Goal: Information Seeking & Learning: Find specific fact

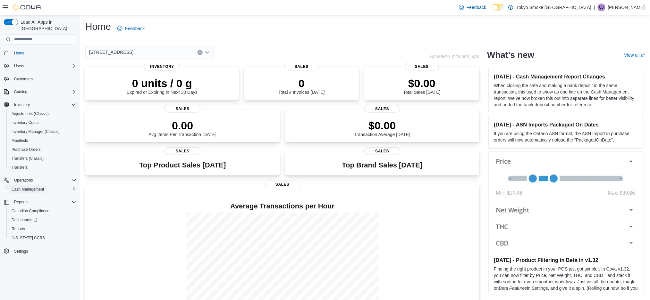
click at [36, 187] on span "Cash Management" at bounding box center [28, 189] width 32 height 5
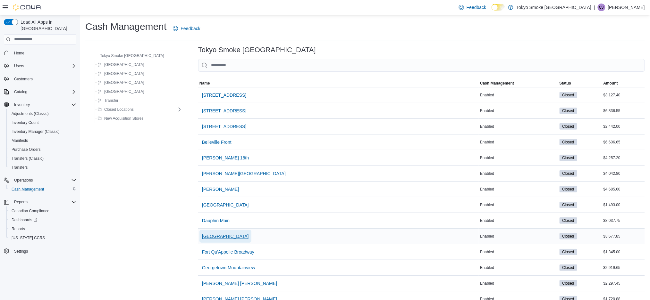
click at [209, 238] on span "[GEOGRAPHIC_DATA]" at bounding box center [225, 236] width 47 height 6
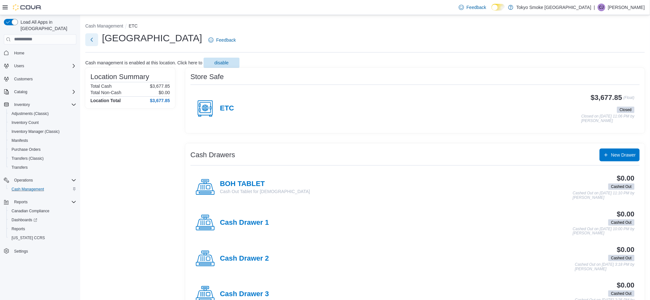
click at [93, 39] on button "Next" at bounding box center [91, 39] width 13 height 13
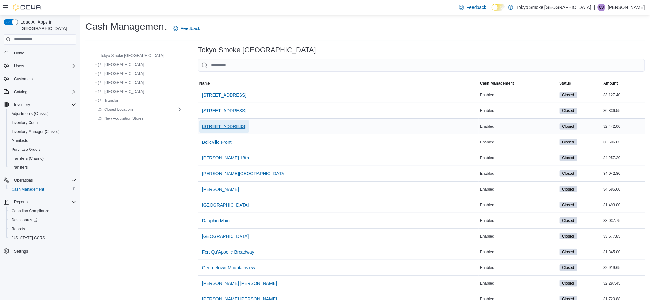
click at [204, 127] on span "[STREET_ADDRESS]" at bounding box center [224, 126] width 44 height 6
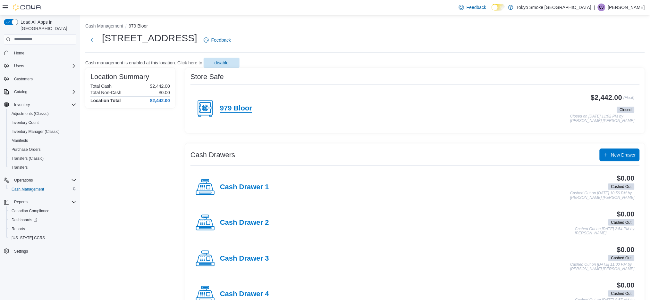
click at [241, 112] on h4 "979 Bloor" at bounding box center [236, 109] width 32 height 8
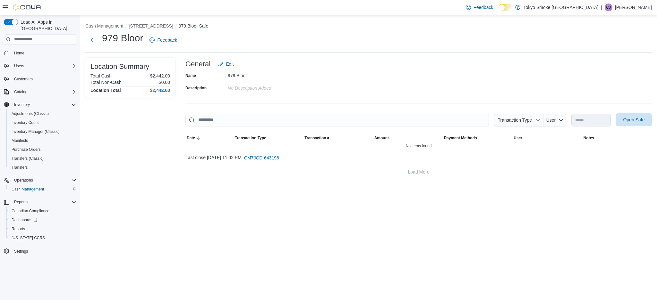
click at [627, 117] on span "Open Safe" at bounding box center [634, 120] width 28 height 13
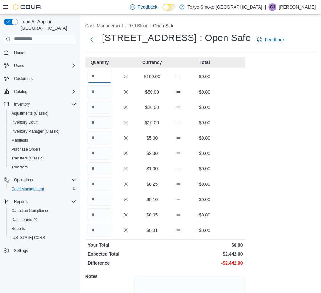
click at [97, 81] on input "Quantity" at bounding box center [100, 76] width 24 height 13
type input "*"
type input "**"
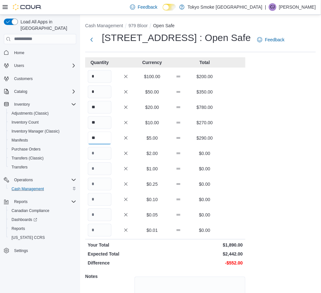
type input "**"
type input "***"
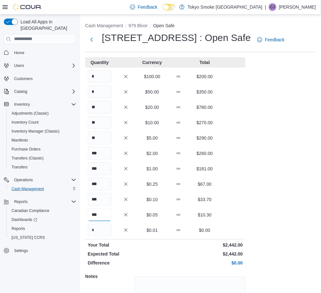
scroll to position [55, 0]
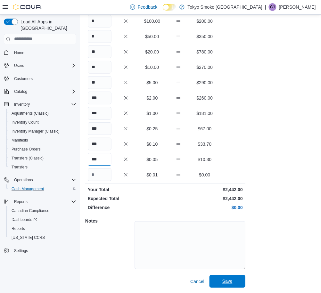
type input "***"
click at [233, 284] on span "Save" at bounding box center [228, 281] width 28 height 13
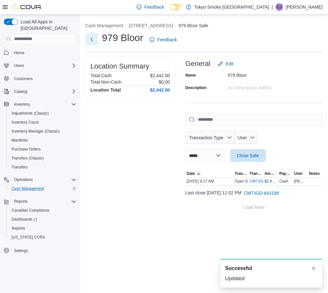
click at [90, 36] on button "Next" at bounding box center [91, 39] width 13 height 13
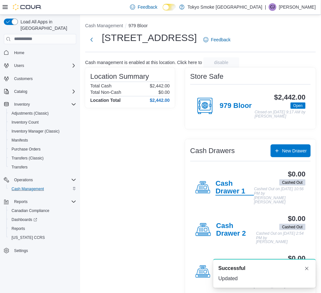
click at [226, 196] on h4 "Cash Drawer 1" at bounding box center [235, 188] width 38 height 16
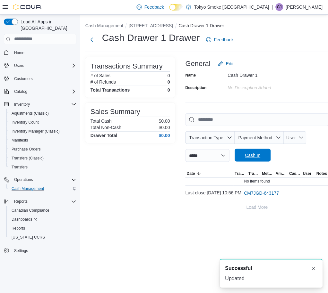
click at [267, 160] on span "Cash In" at bounding box center [253, 155] width 28 height 13
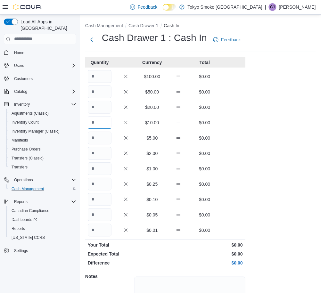
click at [104, 122] on input "Quantity" at bounding box center [100, 122] width 24 height 13
type input "*"
type input "**"
type input "*"
type input "**"
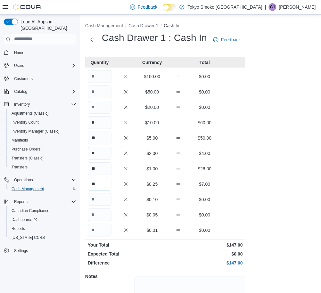
type input "**"
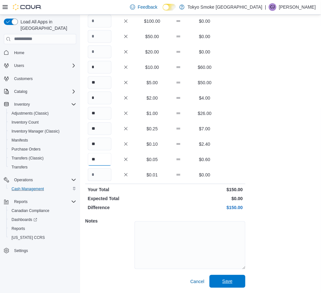
type input "**"
click at [217, 284] on span "Save" at bounding box center [228, 281] width 28 height 13
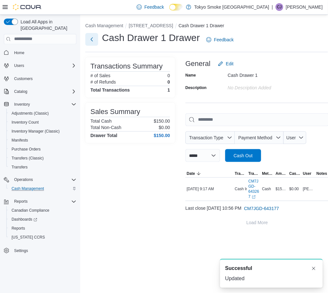
click at [96, 41] on button "Next" at bounding box center [91, 39] width 13 height 13
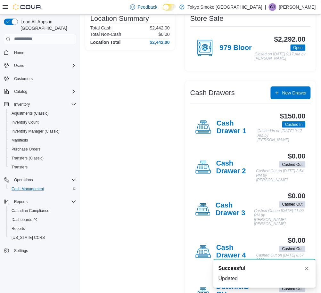
scroll to position [58, 0]
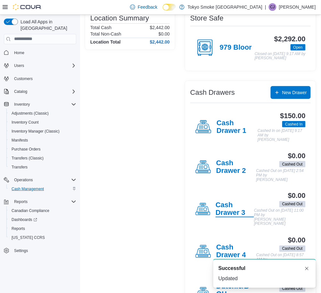
click at [235, 213] on h4 "Cash Drawer 3" at bounding box center [235, 210] width 38 height 16
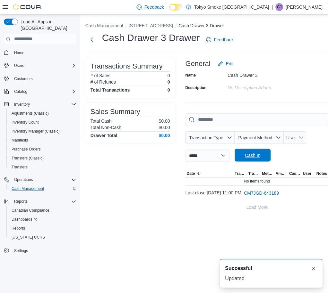
click at [259, 154] on span "Cash In" at bounding box center [252, 155] width 15 height 6
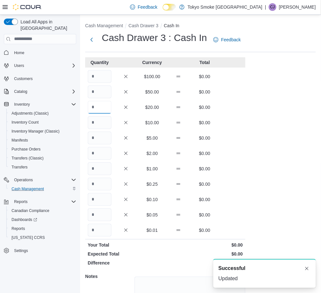
click at [99, 109] on input "Quantity" at bounding box center [100, 107] width 24 height 13
type input "*"
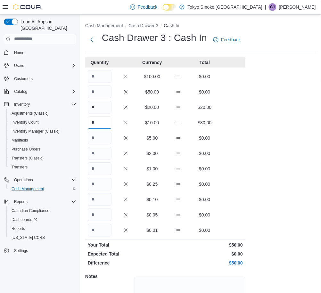
type input "*"
type input "**"
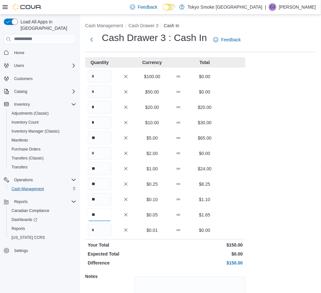
scroll to position [55, 0]
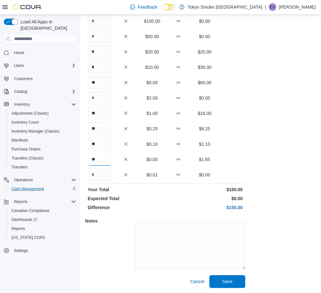
type input "**"
click at [227, 290] on div "Cash Management Cash Drawer 3 Cash In Cash Drawer 3 : Cash In Feedback Quantity…" at bounding box center [200, 126] width 241 height 334
click at [229, 283] on span "Save" at bounding box center [228, 282] width 10 height 6
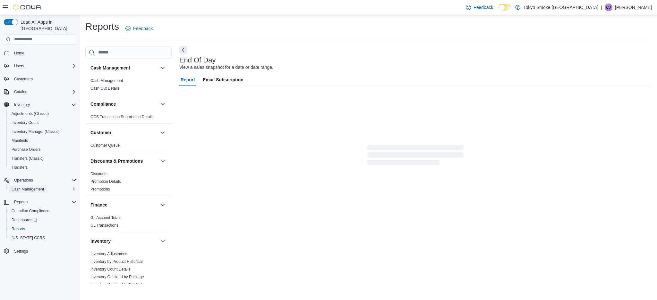
click at [27, 187] on span "Cash Management" at bounding box center [28, 189] width 32 height 5
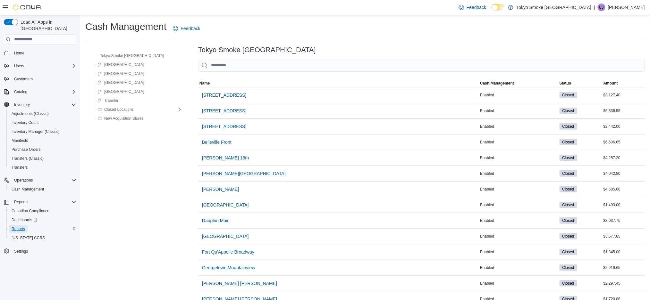
click at [21, 227] on span "Reports" at bounding box center [18, 229] width 13 height 5
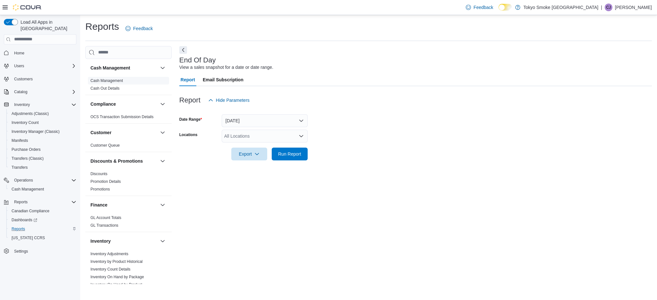
click at [105, 79] on link "Cash Management" at bounding box center [106, 81] width 32 height 4
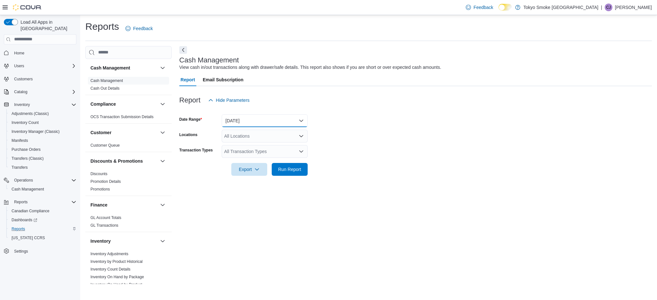
click at [275, 123] on button "[DATE]" at bounding box center [265, 120] width 86 height 13
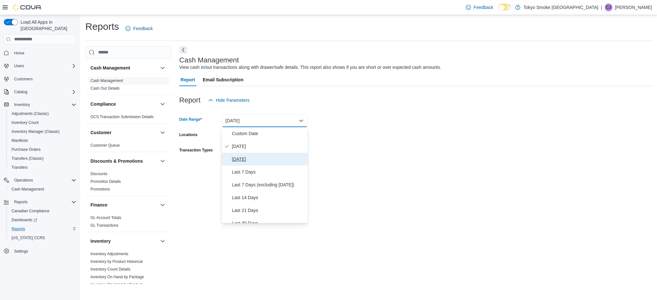
click at [249, 156] on span "[DATE]" at bounding box center [268, 160] width 73 height 8
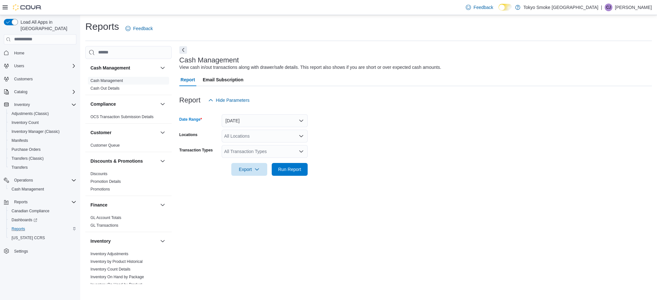
click at [249, 138] on div "All Locations" at bounding box center [265, 136] width 86 height 13
type input "***"
click at [249, 143] on button "[STREET_ADDRESS]" at bounding box center [265, 147] width 86 height 9
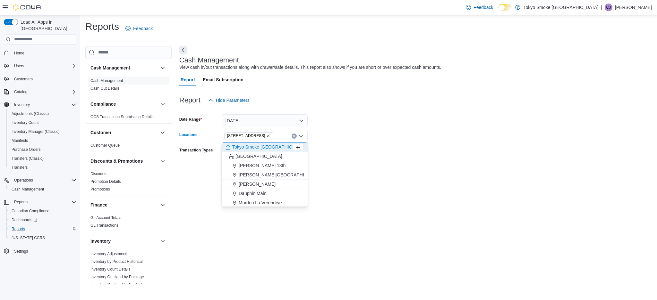
click at [409, 136] on form "Date Range [DATE] Locations [STREET_ADDRESS] Selected. [STREET_ADDRESS] Press B…" at bounding box center [415, 141] width 472 height 69
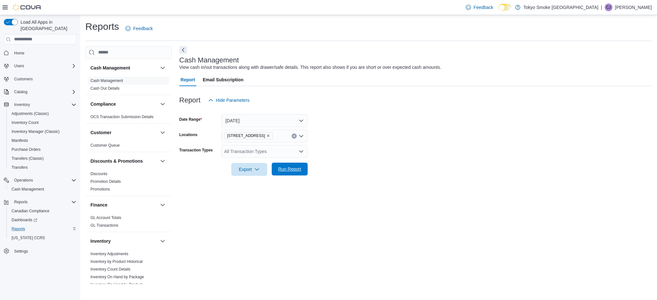
click at [298, 175] on span "Run Report" at bounding box center [289, 169] width 28 height 13
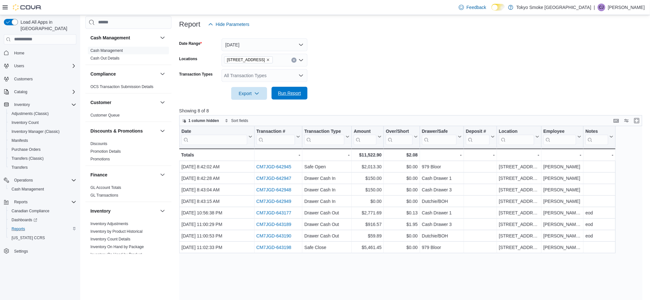
scroll to position [76, 0]
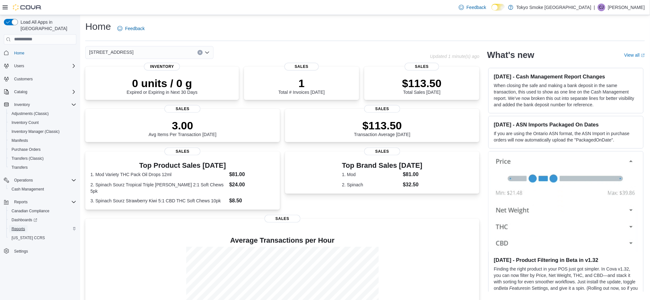
click at [20, 227] on span "Reports" at bounding box center [18, 229] width 13 height 5
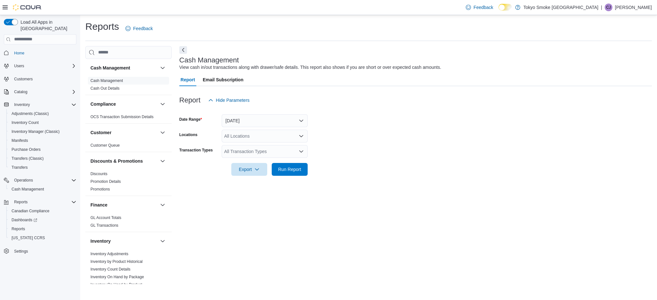
click at [234, 133] on div "All Locations" at bounding box center [265, 136] width 86 height 13
click at [248, 122] on button "[DATE]" at bounding box center [265, 120] width 86 height 13
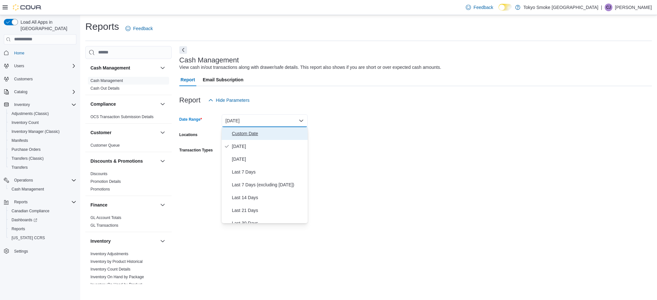
click at [245, 130] on span "Custom Date" at bounding box center [268, 134] width 73 height 8
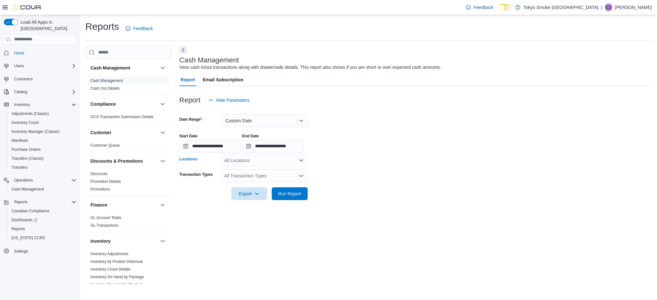
click at [233, 163] on div "All Locations" at bounding box center [265, 160] width 86 height 13
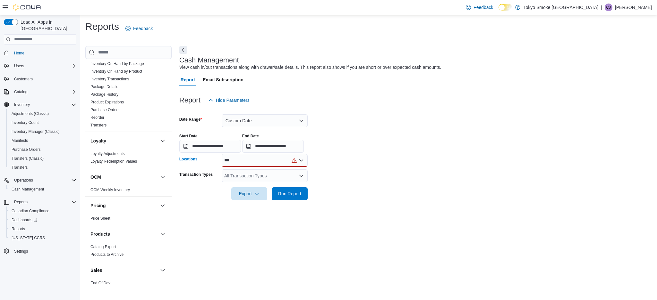
scroll to position [362, 0]
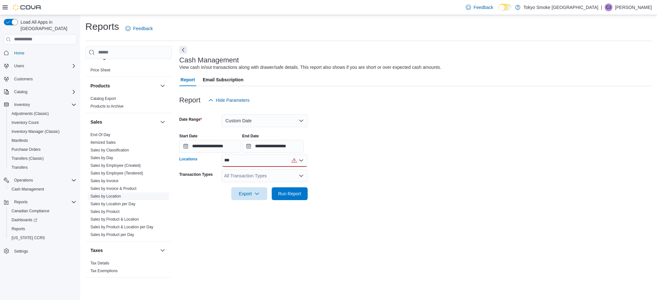
type input "***"
click at [116, 198] on link "Sales by Location" at bounding box center [105, 196] width 30 height 4
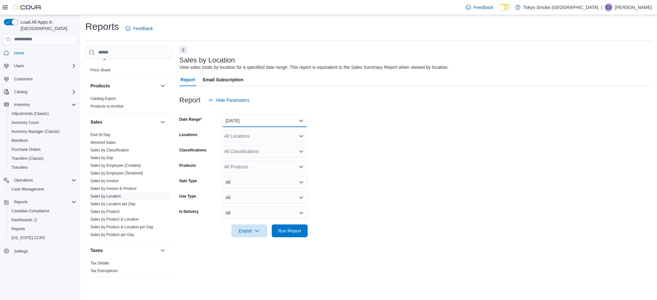
click at [255, 121] on button "[DATE]" at bounding box center [265, 120] width 86 height 13
click at [279, 101] on div "Report Hide Parameters" at bounding box center [415, 100] width 472 height 13
click at [245, 139] on div "All Locations" at bounding box center [265, 136] width 86 height 13
type input "***"
click at [242, 145] on span "[STREET_ADDRESS]" at bounding box center [261, 147] width 44 height 6
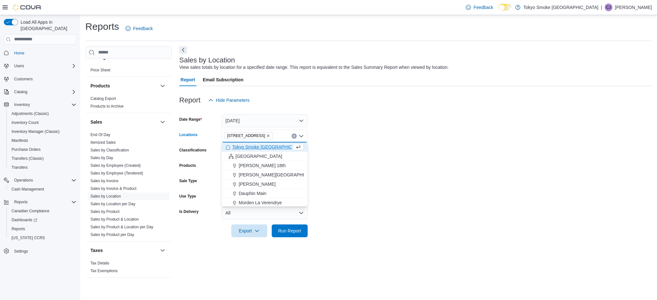
click at [396, 148] on form "Date Range Yesterday Locations 979 Bloor St W Combo box. Selected. 979 Bloor St…" at bounding box center [415, 172] width 472 height 131
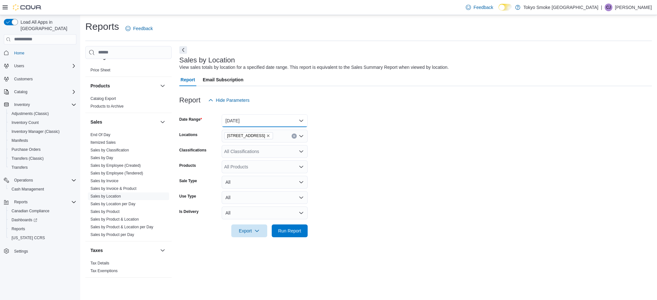
click at [259, 119] on button "[DATE]" at bounding box center [265, 120] width 86 height 13
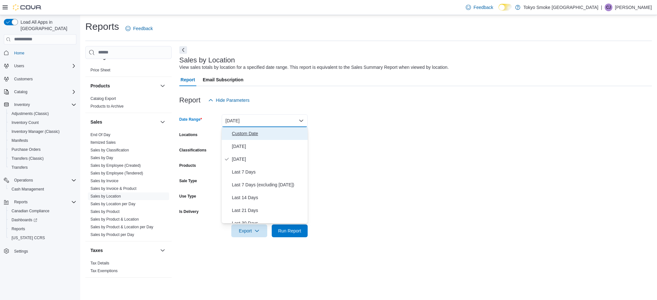
click at [253, 135] on span "Custom Date" at bounding box center [268, 134] width 73 height 8
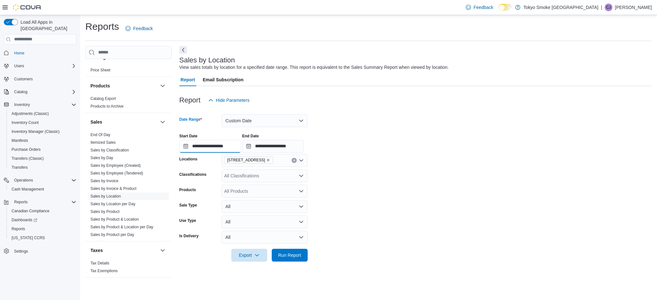
click at [199, 146] on input "**********" at bounding box center [210, 146] width 62 height 13
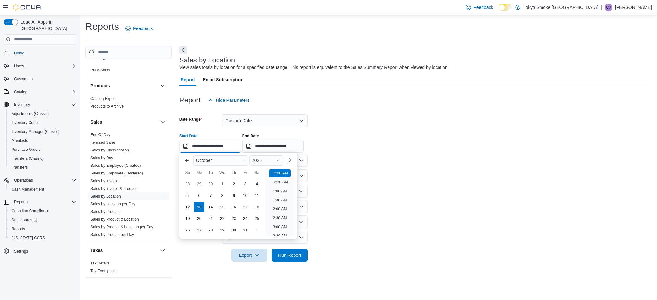
scroll to position [20, 0]
click at [189, 200] on div "5" at bounding box center [187, 195] width 11 height 11
type input "**********"
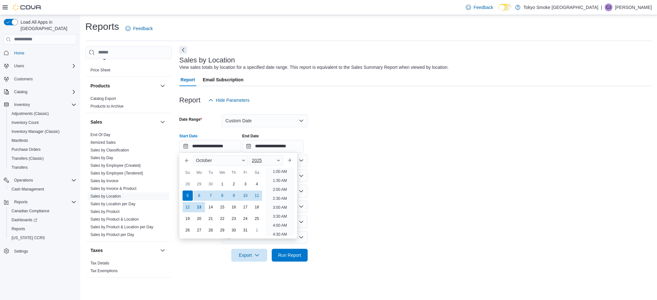
scroll to position [1, 0]
click at [286, 148] on input "**********" at bounding box center [273, 146] width 62 height 13
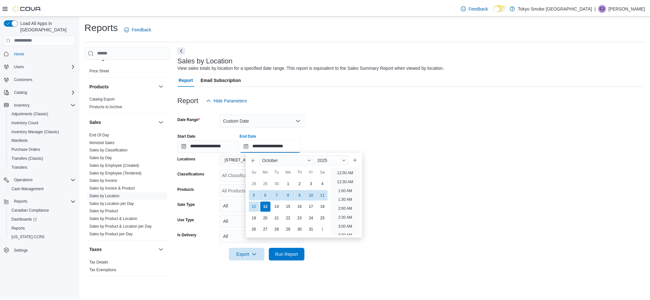
scroll to position [364, 0]
click at [327, 198] on div "11" at bounding box center [326, 196] width 10 height 10
type input "**********"
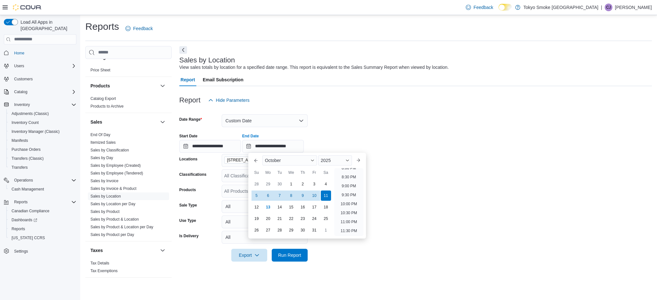
drag, startPoint x: 431, startPoint y: 198, endPoint x: 419, endPoint y: 198, distance: 12.5
click at [431, 198] on form "**********" at bounding box center [415, 184] width 472 height 155
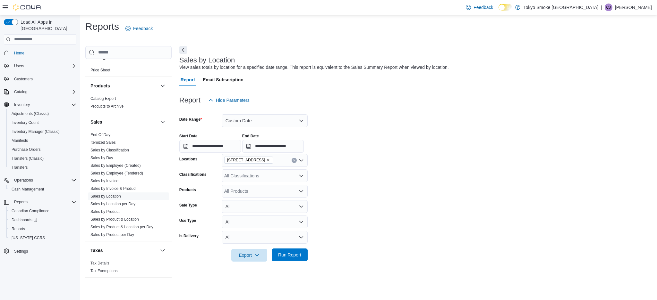
click at [283, 252] on span "Run Report" at bounding box center [289, 255] width 28 height 13
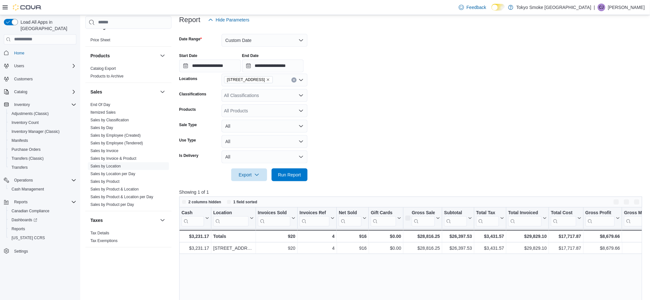
scroll to position [171, 0]
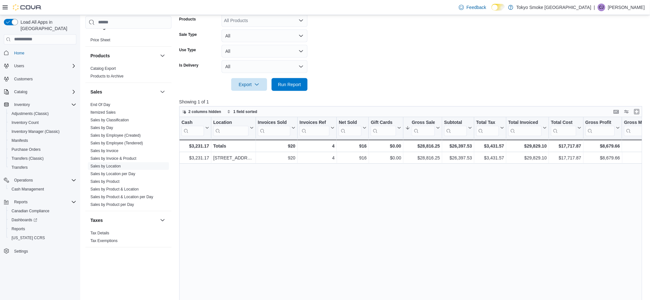
drag, startPoint x: 244, startPoint y: 192, endPoint x: 176, endPoint y: 182, distance: 68.7
drag, startPoint x: 361, startPoint y: 201, endPoint x: 310, endPoint y: 189, distance: 53.1
click at [433, 145] on div "$28,816.25" at bounding box center [422, 146] width 35 height 8
copy div "28,816.25"
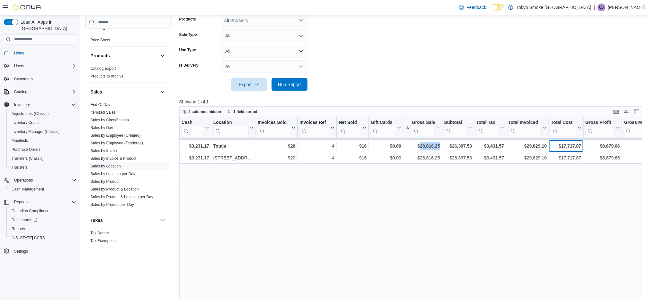
click at [568, 143] on div "$17,717.87" at bounding box center [566, 146] width 30 height 8
copy div "17,717.87"
drag, startPoint x: 597, startPoint y: 181, endPoint x: 637, endPoint y: 180, distance: 39.1
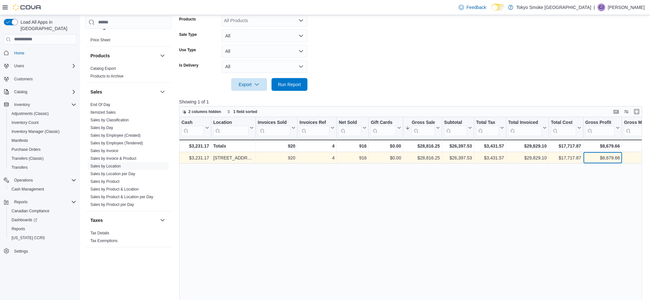
drag, startPoint x: 593, startPoint y: 154, endPoint x: 644, endPoint y: 157, distance: 50.8
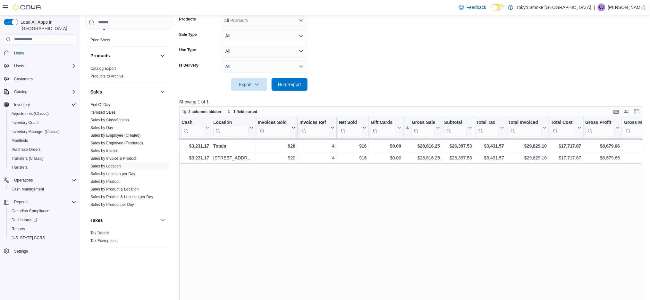
drag, startPoint x: 597, startPoint y: 194, endPoint x: 629, endPoint y: 199, distance: 32.9
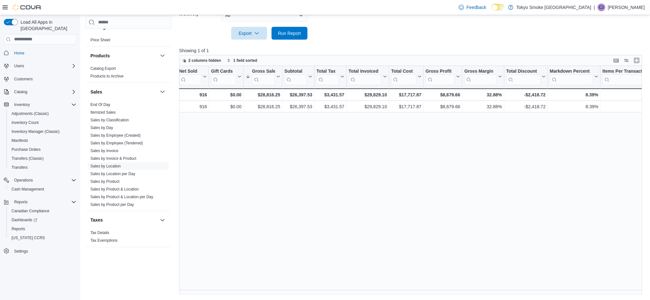
scroll to position [0, 175]
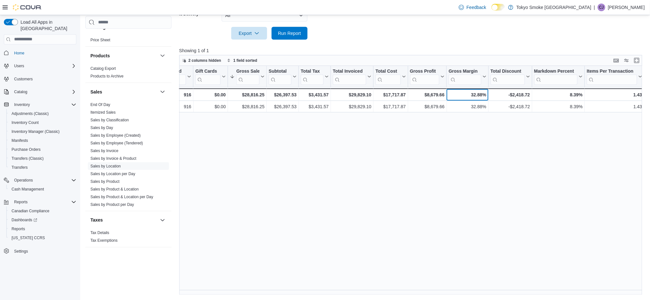
click at [475, 92] on div "32.88%" at bounding box center [468, 95] width 38 height 8
copy div "32.88"
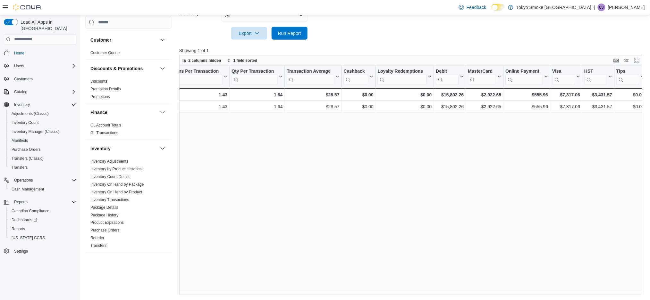
scroll to position [106, 0]
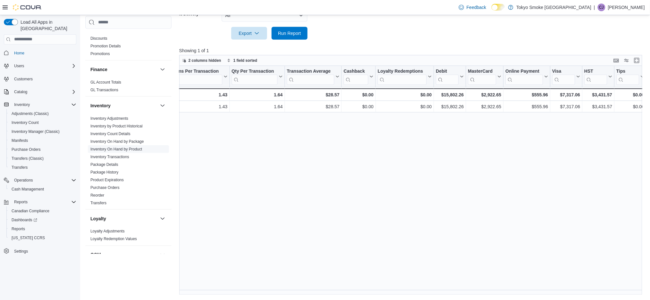
click at [130, 148] on link "Inventory On Hand by Product" at bounding box center [116, 149] width 52 height 4
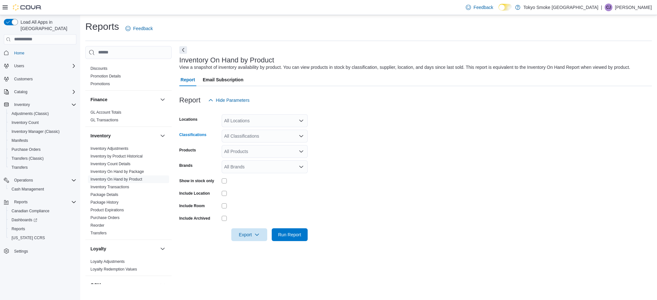
click at [237, 135] on div "All Classifications" at bounding box center [265, 136] width 86 height 13
type input "*****"
click at [249, 145] on span "Cannabis" at bounding box center [244, 147] width 19 height 6
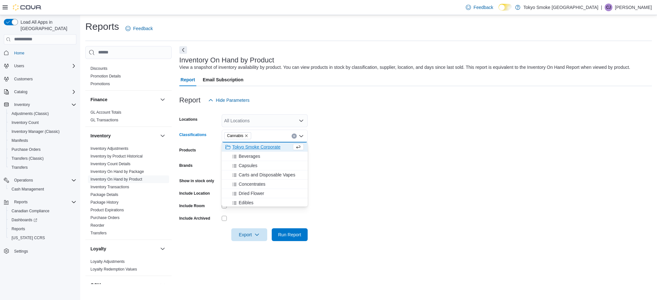
click at [257, 123] on div "All Locations" at bounding box center [265, 120] width 86 height 13
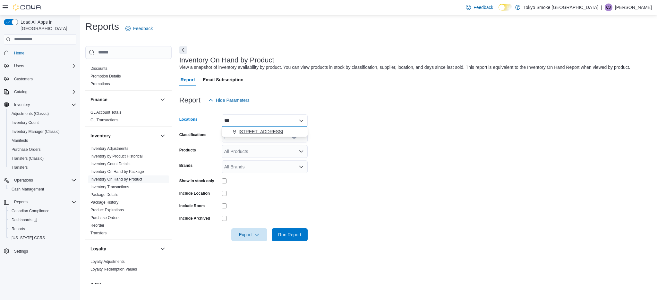
type input "***"
click at [259, 131] on span "[STREET_ADDRESS]" at bounding box center [261, 132] width 44 height 6
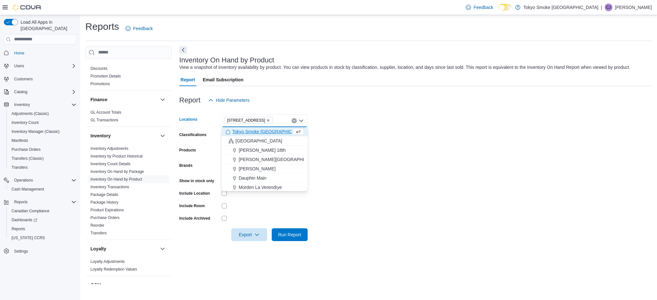
drag, startPoint x: 495, startPoint y: 176, endPoint x: 456, endPoint y: 180, distance: 40.0
click at [495, 176] on form "Locations 979 Bloor St W Combo box. Selected. 979 Bloor St W. Press Backspace t…" at bounding box center [415, 174] width 472 height 135
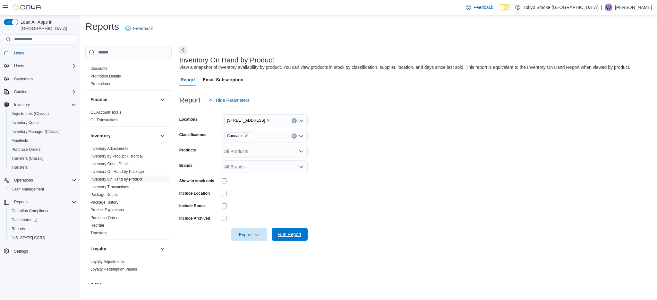
click at [286, 233] on span "Run Report" at bounding box center [289, 235] width 23 height 6
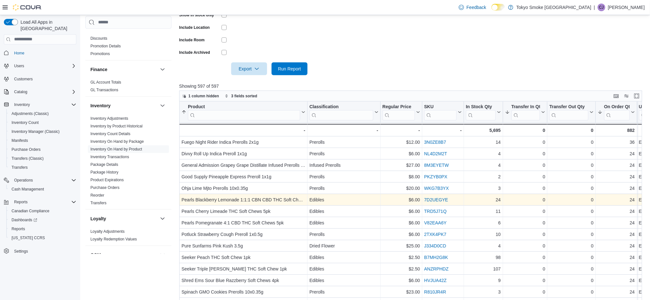
scroll to position [171, 0]
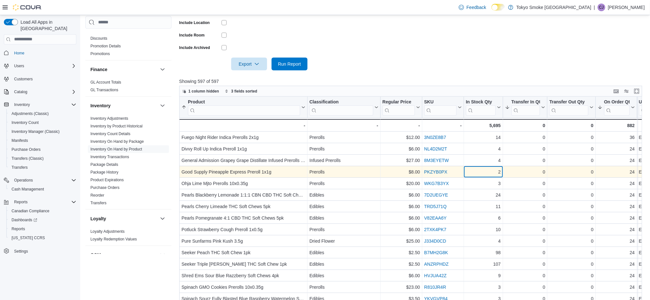
drag, startPoint x: 525, startPoint y: 172, endPoint x: 574, endPoint y: 176, distance: 49.2
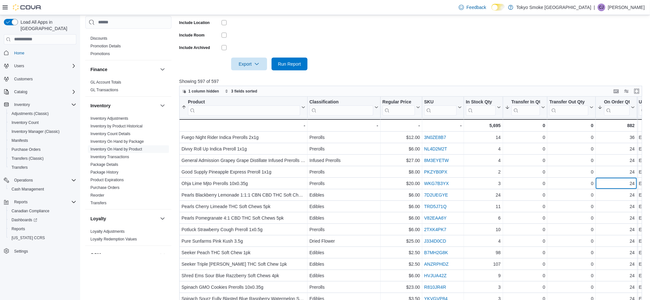
drag, startPoint x: 595, startPoint y: 182, endPoint x: 644, endPoint y: 184, distance: 48.5
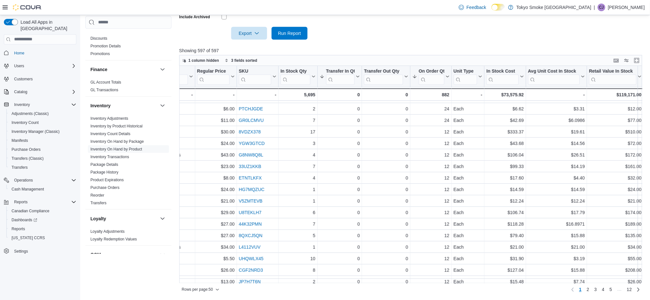
scroll to position [171, 186]
click at [509, 91] on div "$73,575.92" at bounding box center [504, 95] width 37 height 8
click at [510, 93] on div "$73,575.92" at bounding box center [504, 95] width 37 height 8
copy div "73,575.92"
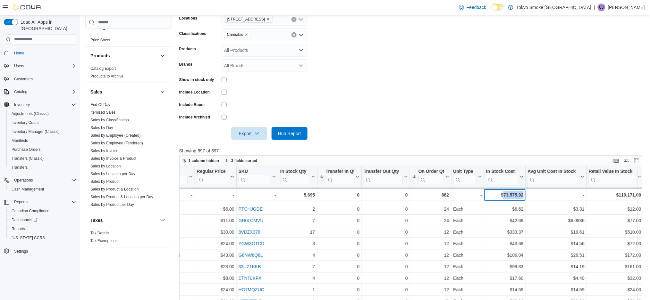
scroll to position [31, 0]
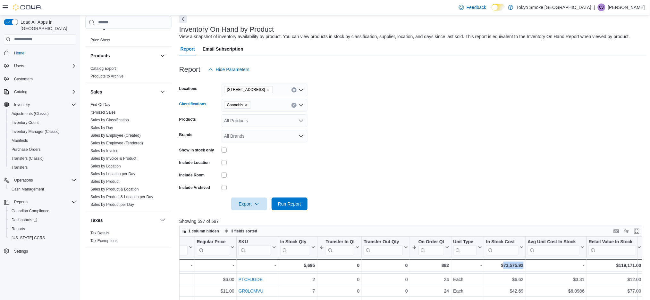
click at [245, 105] on icon "Remove Cannabis from selection in this group" at bounding box center [246, 105] width 4 height 4
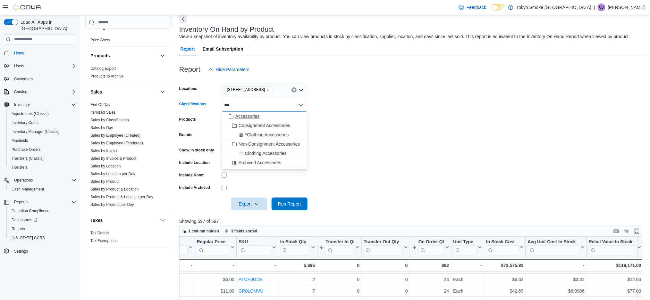
type input "***"
click at [254, 115] on span "Accessories" at bounding box center [247, 116] width 24 height 6
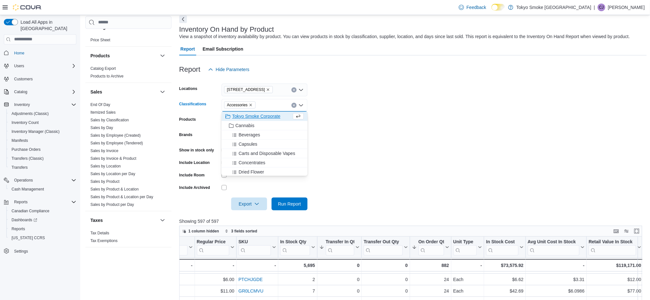
drag, startPoint x: 434, startPoint y: 143, endPoint x: 403, endPoint y: 162, distance: 36.1
click at [434, 143] on form "Locations 979 Bloor St W Classifications Accessories Combo box. Selected. Acces…" at bounding box center [413, 143] width 468 height 135
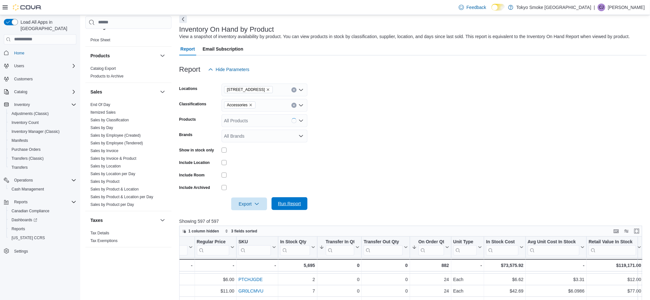
click at [279, 202] on span "Run Report" at bounding box center [289, 204] width 23 height 6
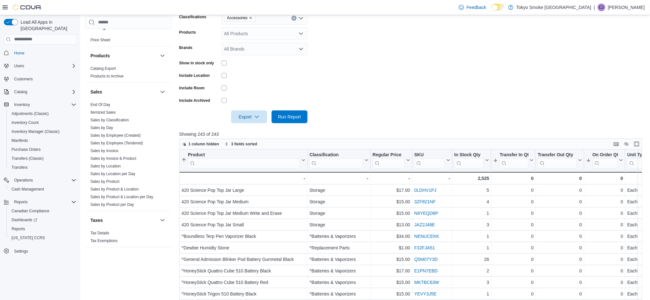
scroll to position [202, 0]
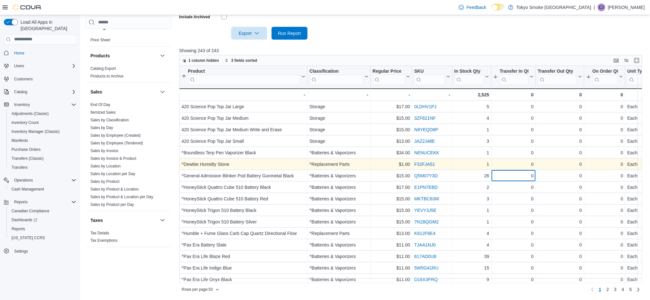
drag, startPoint x: 529, startPoint y: 169, endPoint x: 617, endPoint y: 169, distance: 87.2
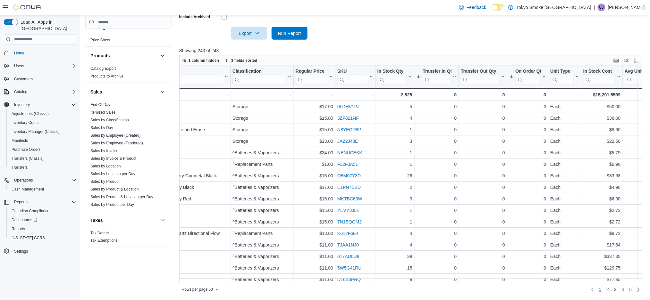
scroll to position [0, 156]
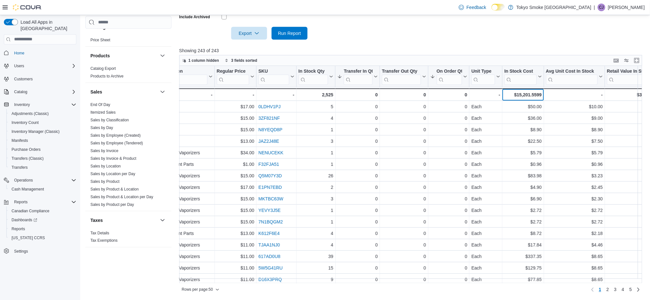
click at [525, 91] on div "$15,201.5599" at bounding box center [522, 95] width 37 height 8
click at [525, 92] on div "$15,201.5599" at bounding box center [522, 95] width 37 height 8
copy div "15,201.5599"
